Goal: Transaction & Acquisition: Purchase product/service

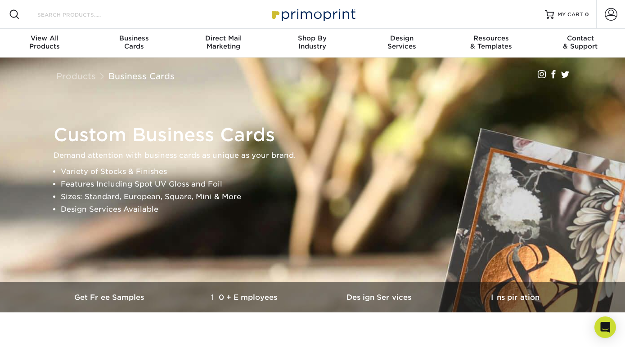
click at [90, 17] on input "Search Products" at bounding box center [80, 14] width 88 height 11
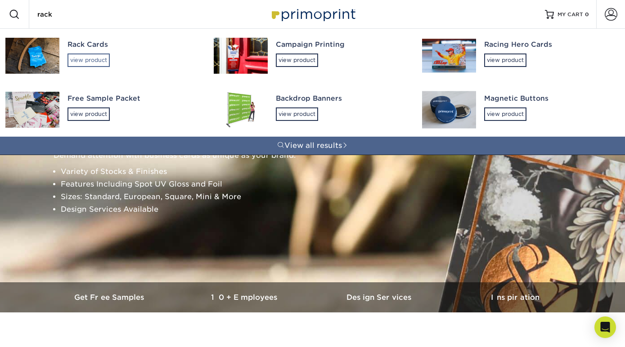
type input "rack"
click at [87, 57] on div "view product" at bounding box center [88, 60] width 42 height 13
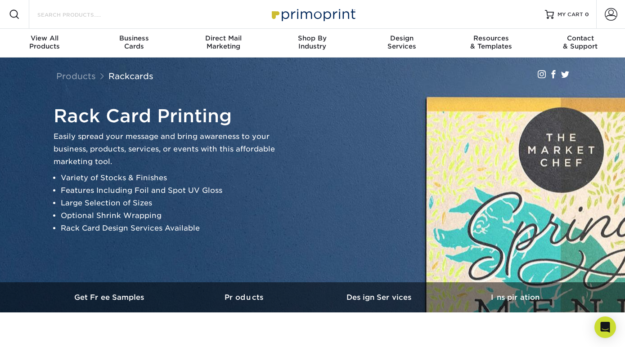
click at [63, 13] on input "Search Products" at bounding box center [80, 14] width 88 height 11
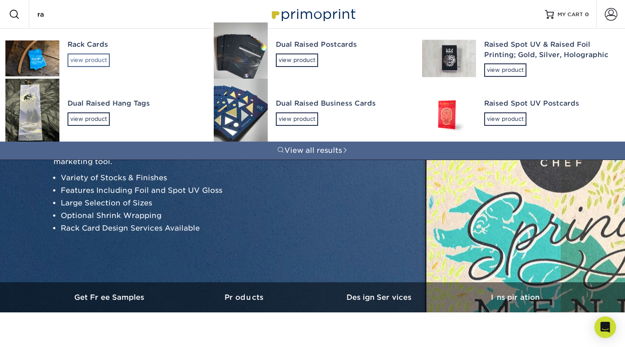
type input "ra"
click at [90, 58] on div "view product" at bounding box center [88, 60] width 42 height 13
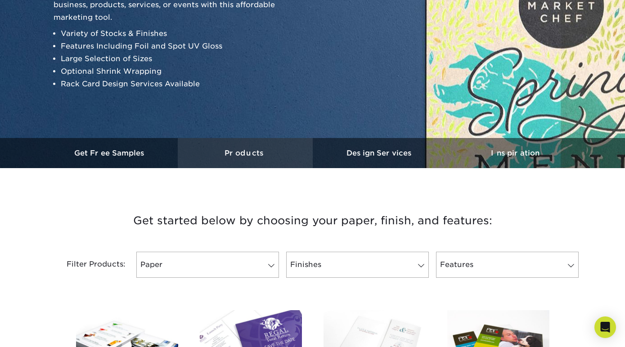
scroll to position [146, 0]
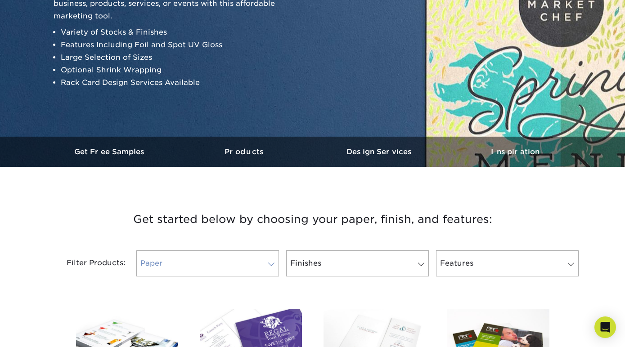
click at [263, 262] on link "Paper" at bounding box center [207, 264] width 143 height 26
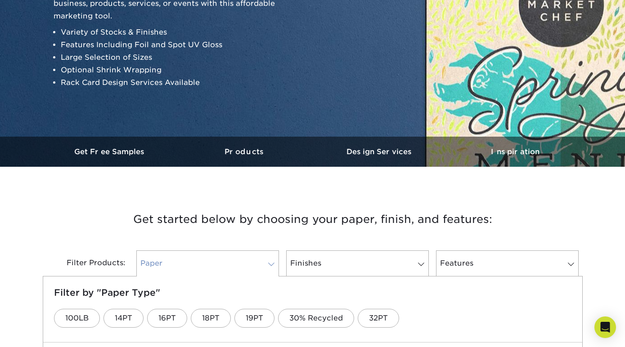
scroll to position [146, 0]
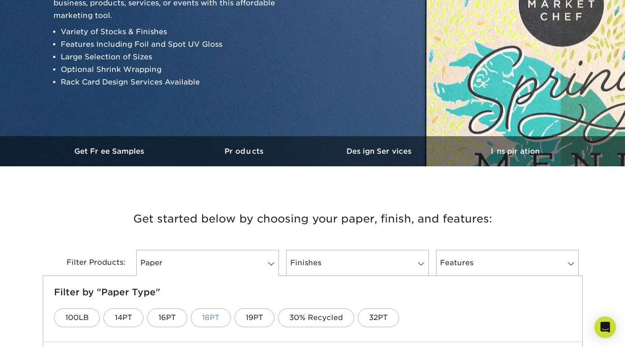
drag, startPoint x: 180, startPoint y: 318, endPoint x: 223, endPoint y: 310, distance: 43.4
click at [181, 318] on link "16PT" at bounding box center [167, 318] width 40 height 19
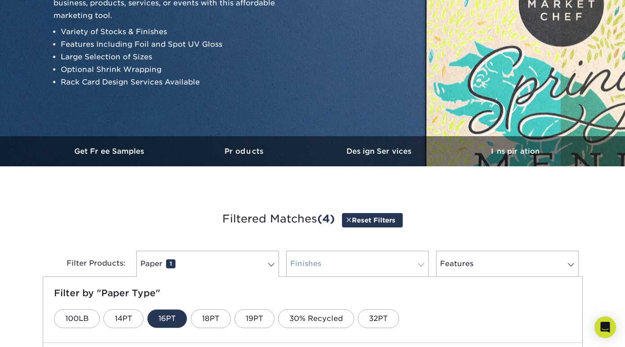
click at [420, 264] on span at bounding box center [421, 264] width 13 height 7
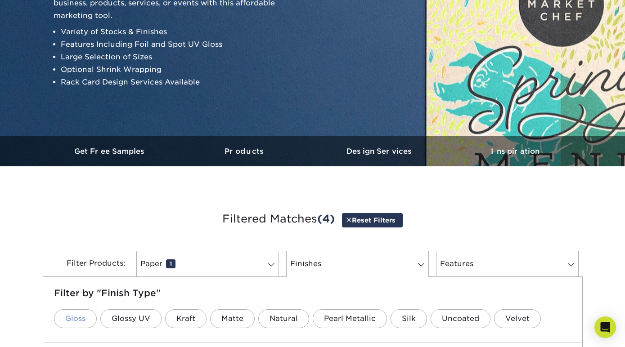
drag, startPoint x: 67, startPoint y: 317, endPoint x: 77, endPoint y: 315, distance: 10.0
click at [67, 317] on link "Gloss" at bounding box center [75, 319] width 43 height 19
click at [495, 264] on link "Features 0" at bounding box center [507, 264] width 143 height 26
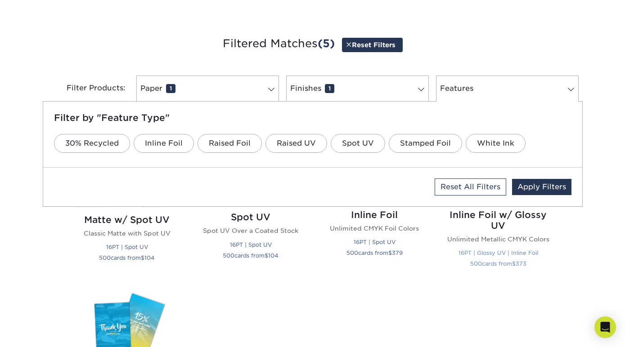
scroll to position [323, 0]
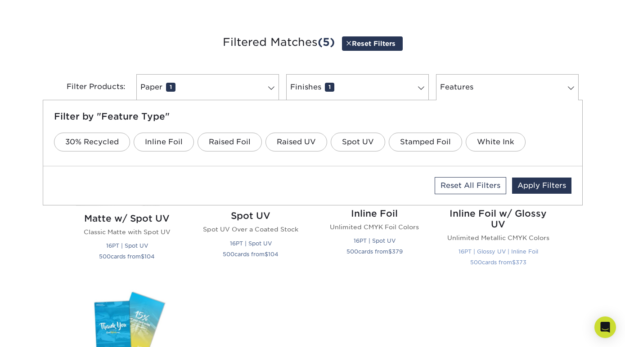
click at [543, 185] on link "Apply Filters" at bounding box center [541, 186] width 59 height 16
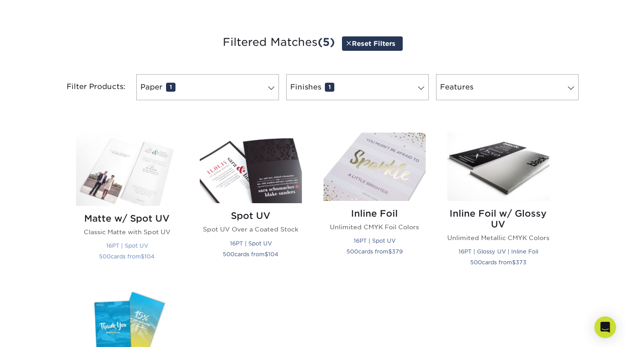
click at [129, 166] on img at bounding box center [127, 169] width 102 height 73
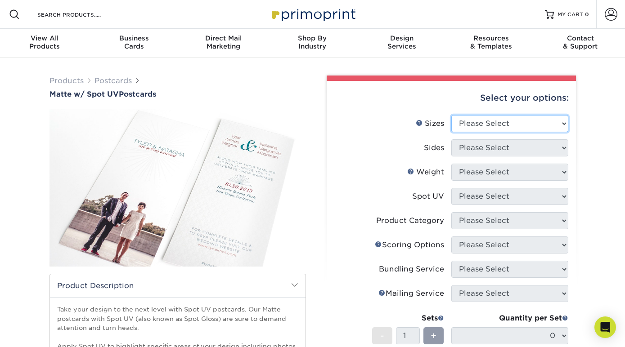
select select "5.00x8.00"
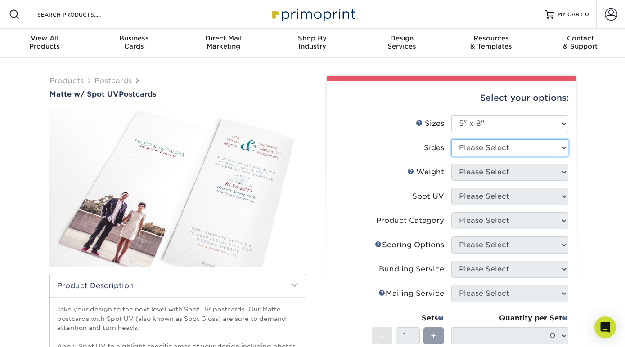
select select "13abbda7-1d64-4f25-8bb2-c179b224825d"
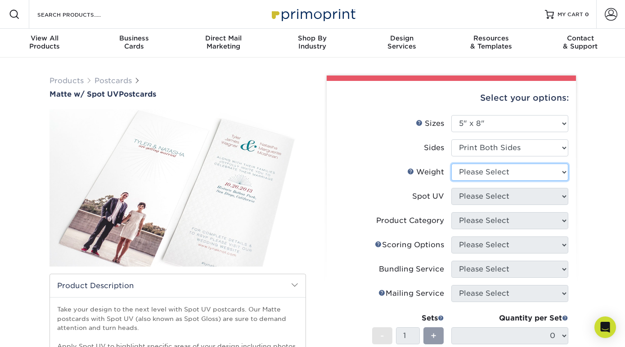
select select "16PT"
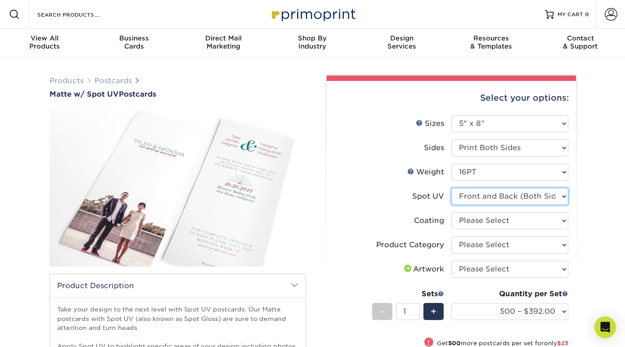
select select "1"
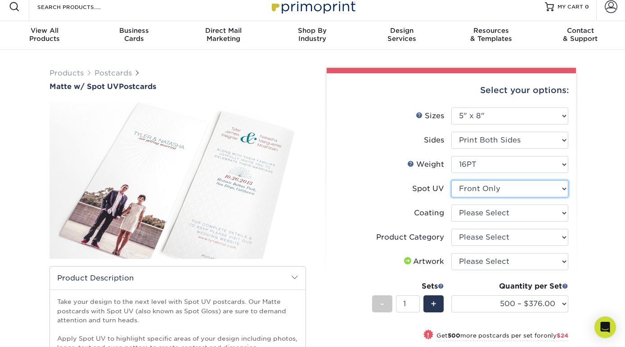
scroll to position [12, 0]
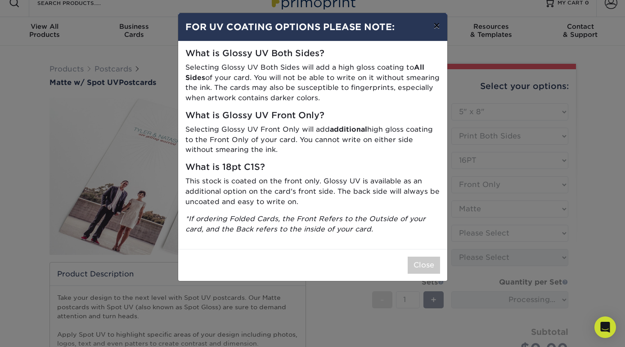
click at [436, 24] on button "×" at bounding box center [436, 25] width 21 height 25
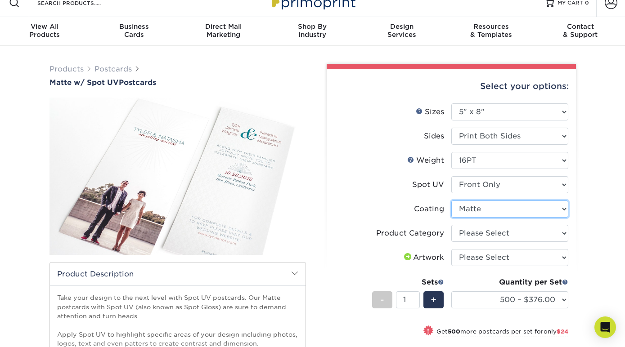
select select "-1"
select select
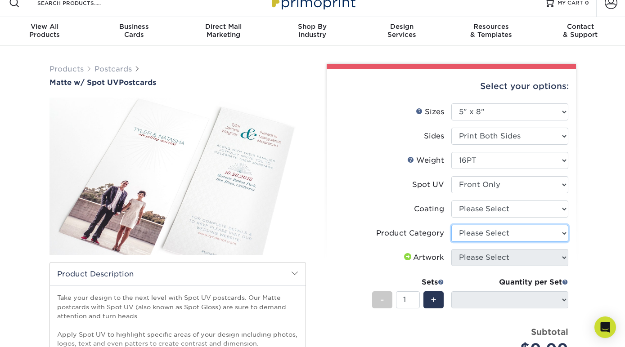
select select "9b7272e0-d6c8-4c3c-8e97-d3a1bcdab858"
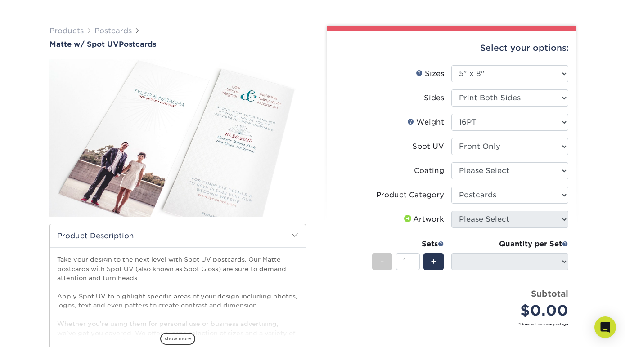
scroll to position [50, 0]
select select "121bb7b5-3b4d-429f-bd8d-bbf80e953313"
select select "-1"
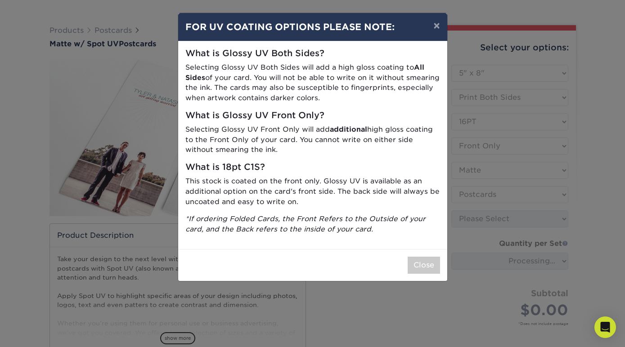
click at [439, 25] on button "×" at bounding box center [436, 25] width 21 height 25
